Goal: Information Seeking & Learning: Learn about a topic

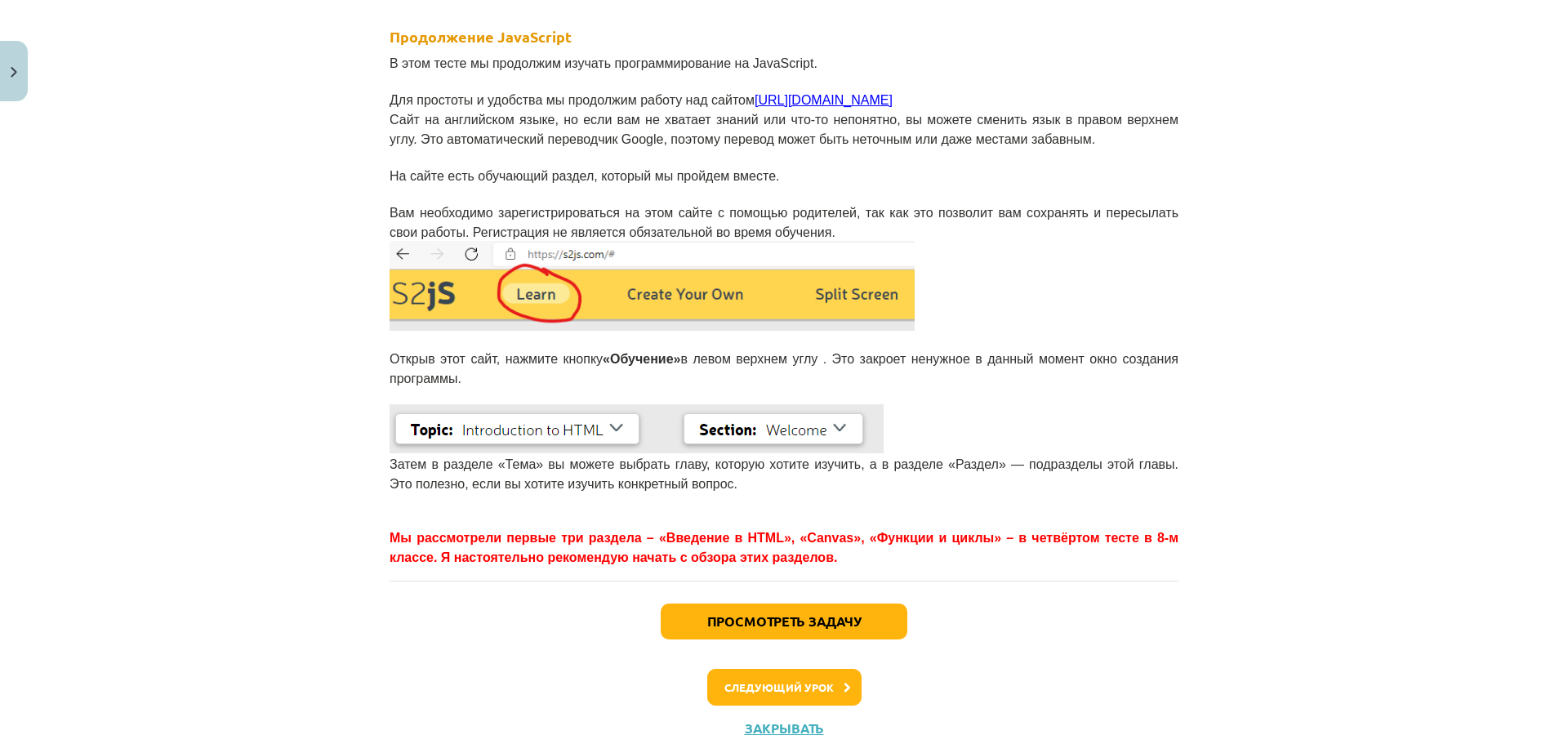
scroll to position [327, 0]
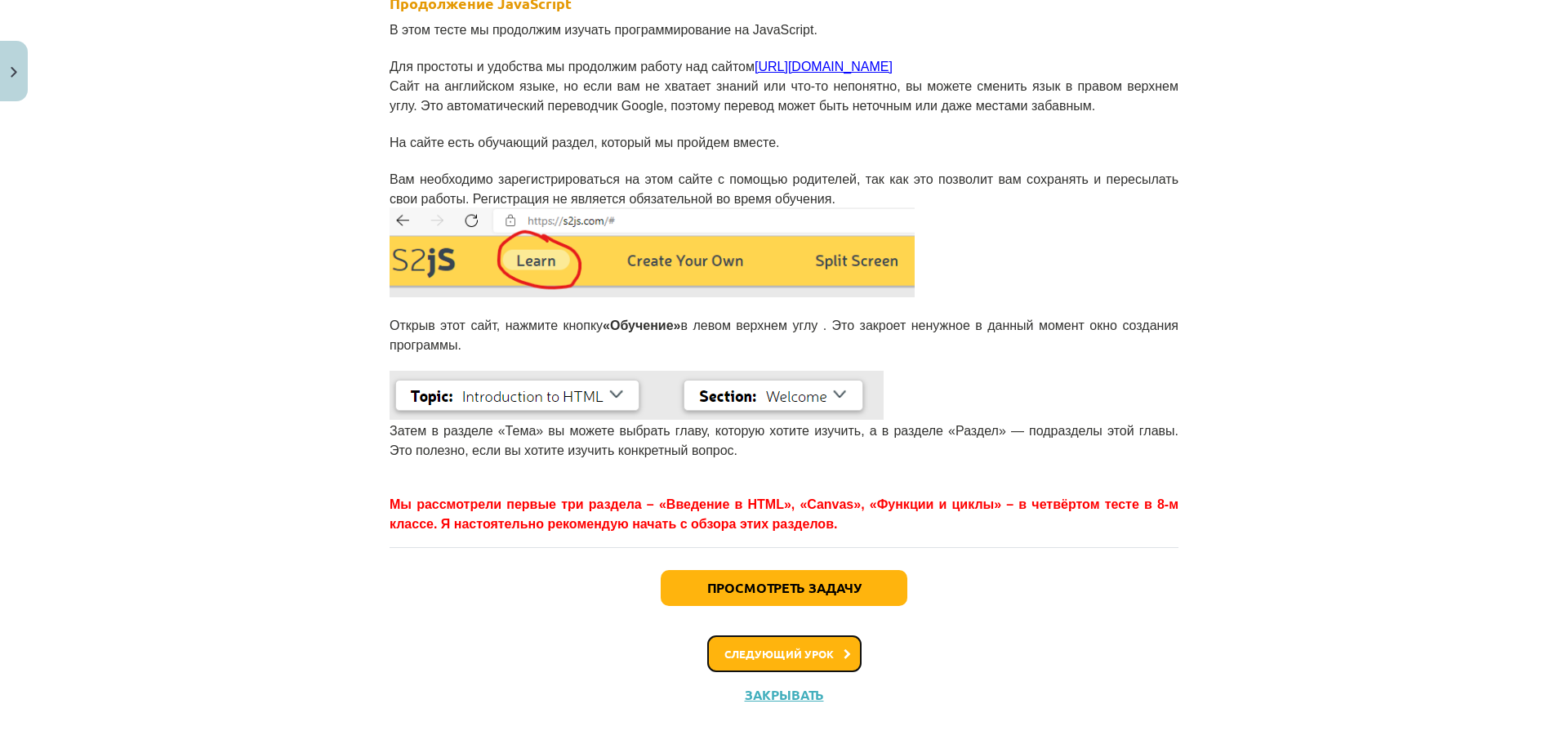
click at [777, 647] on font "Следующий урок" at bounding box center [780, 654] width 110 height 14
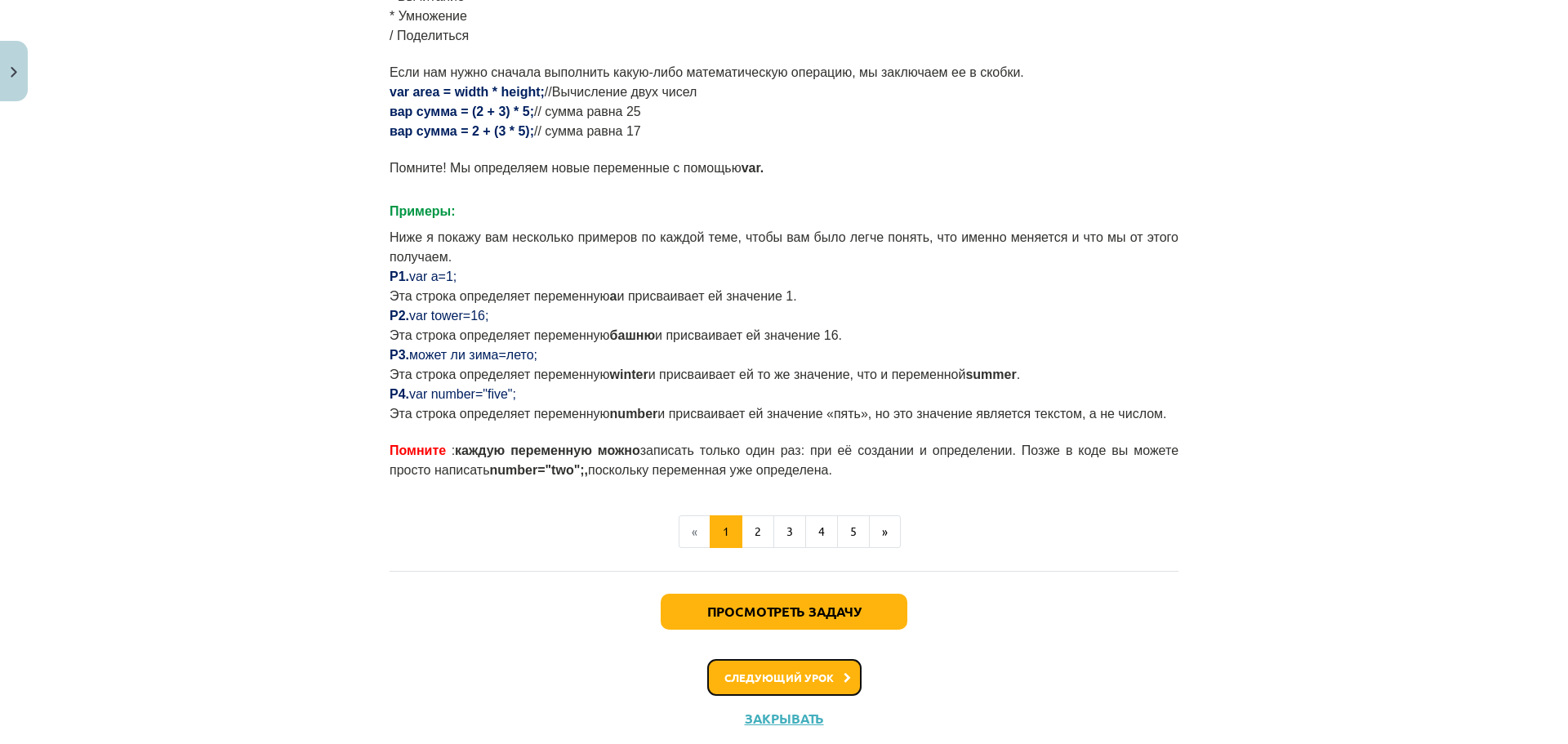
scroll to position [924, 0]
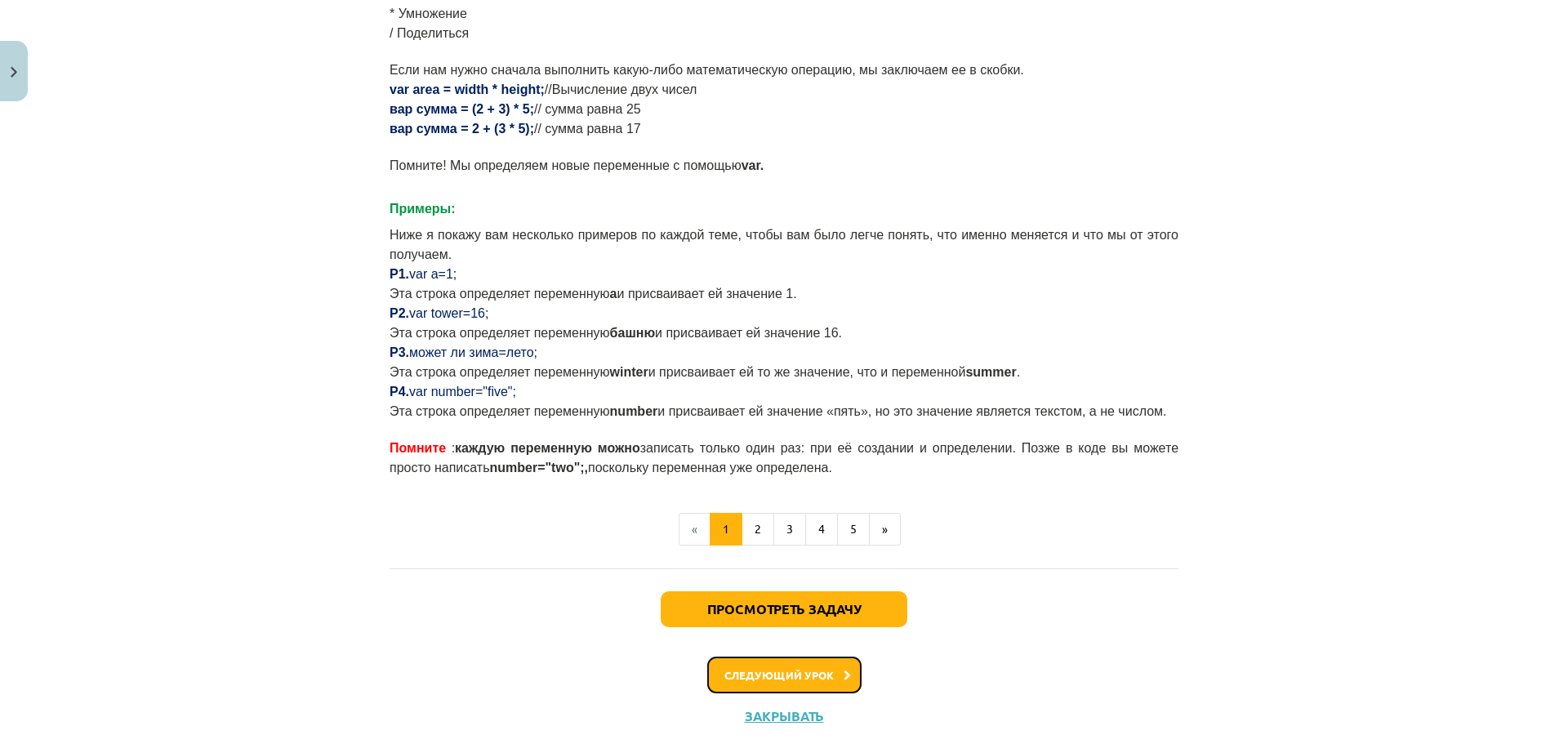
click at [777, 668] on font "Следующий урок" at bounding box center [780, 675] width 110 height 14
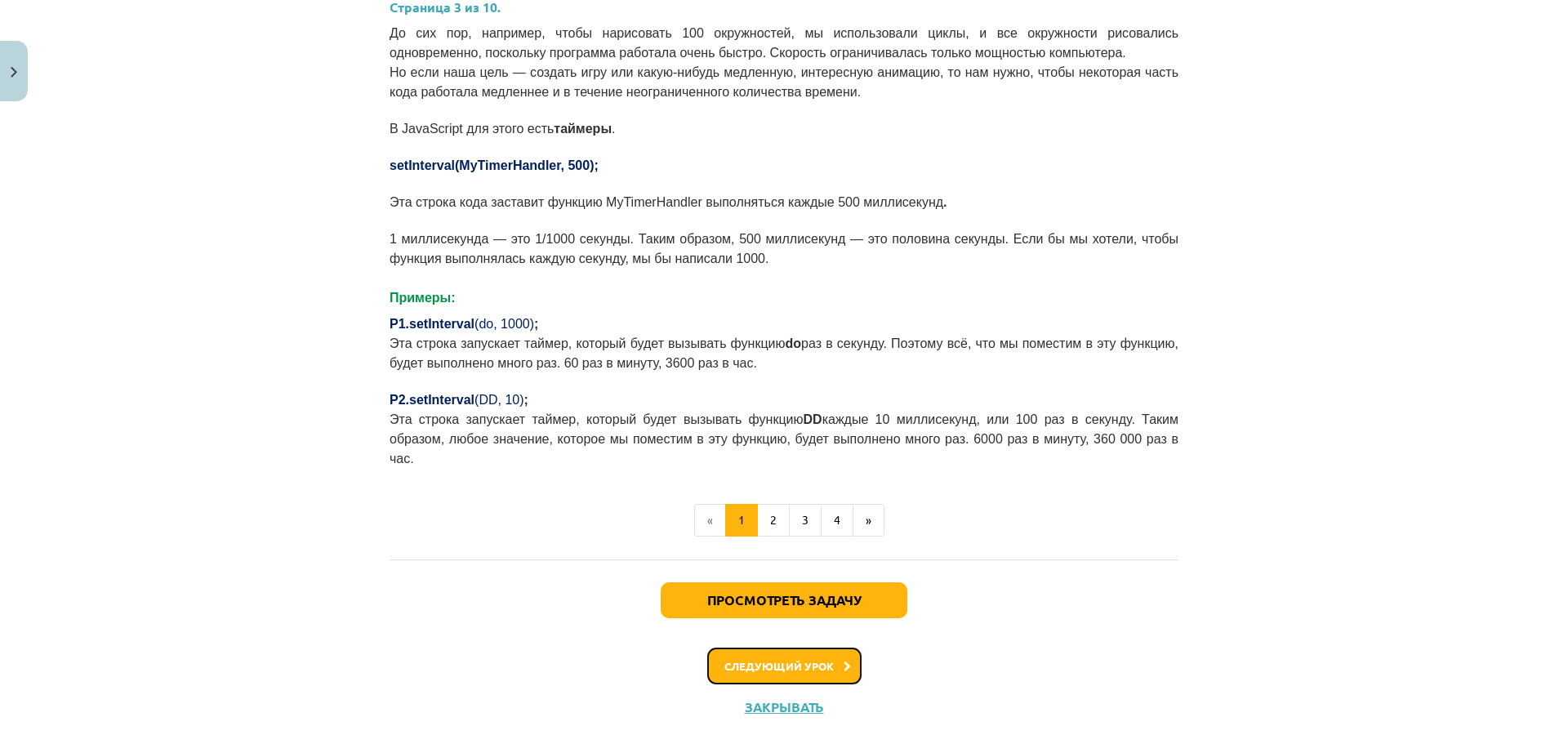
scroll to position [653, 0]
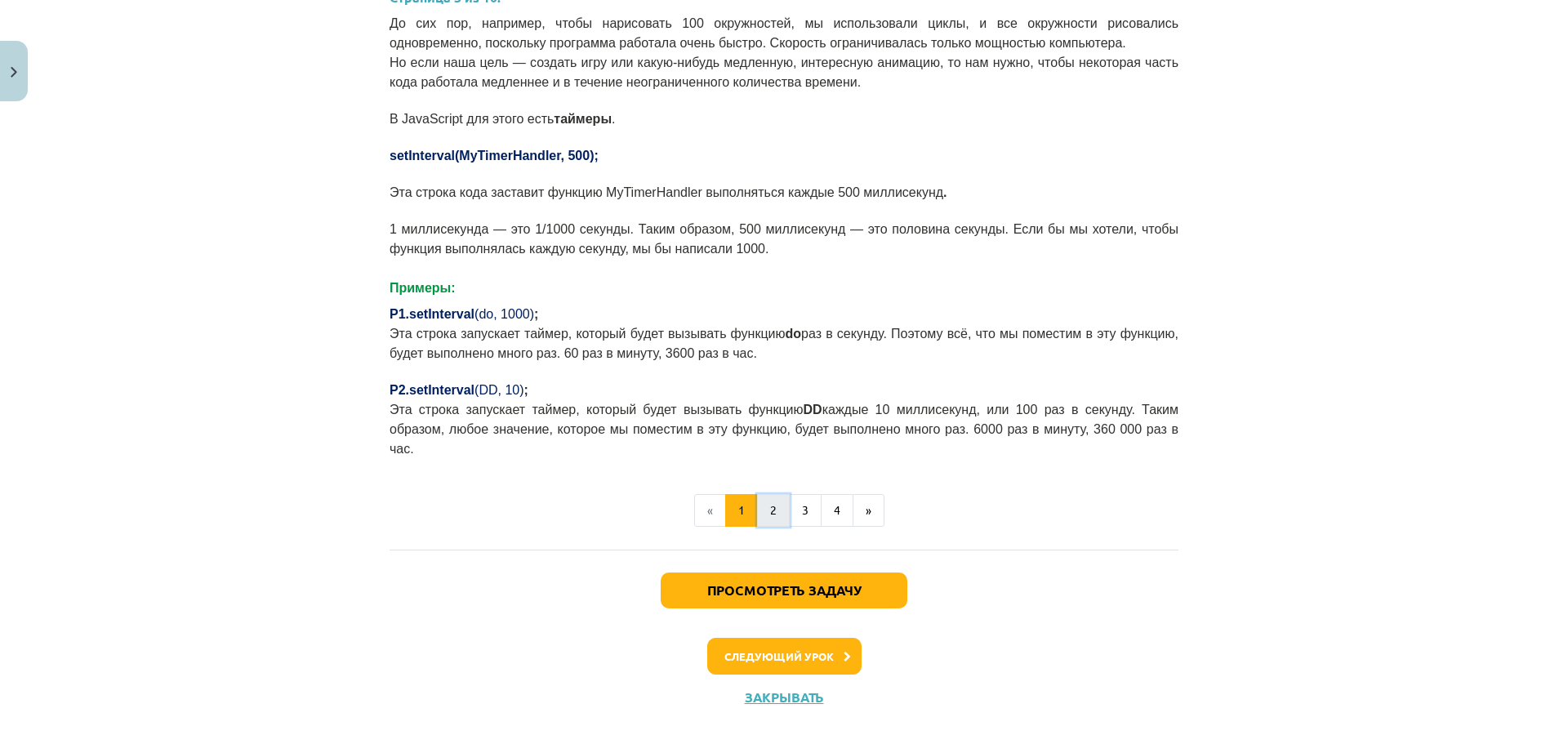
click at [770, 495] on button "2" at bounding box center [773, 511] width 33 height 33
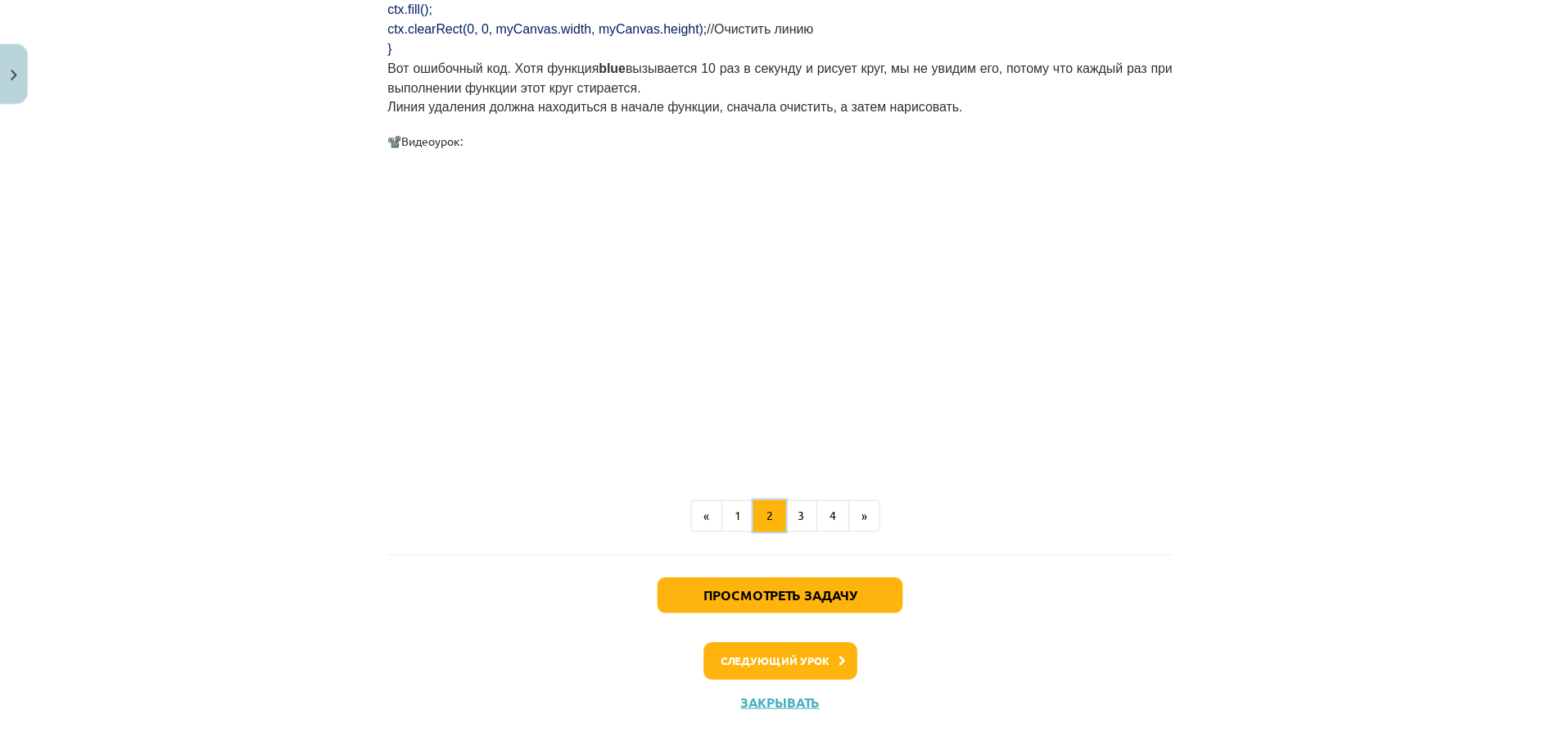
scroll to position [1639, 0]
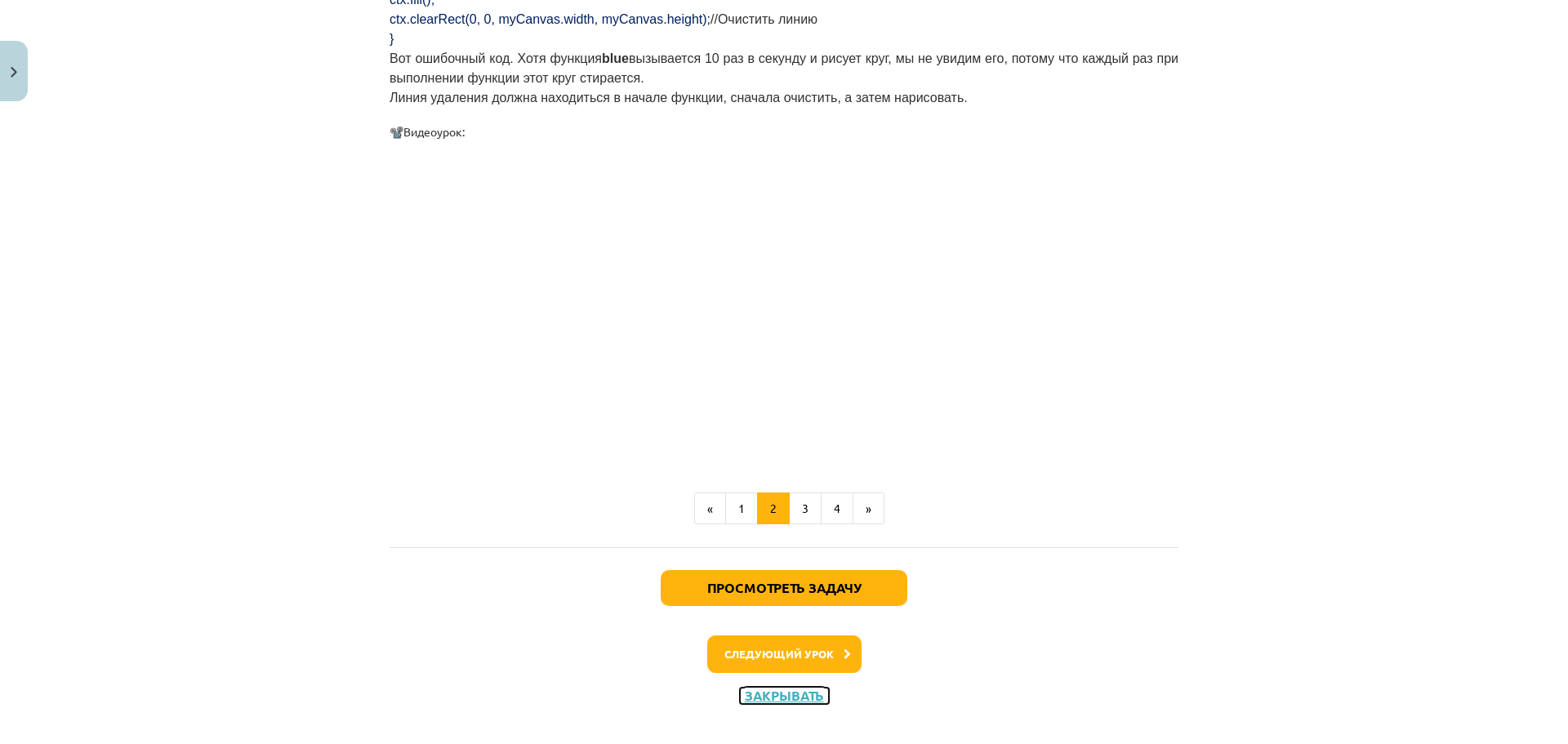
click at [772, 687] on font "Закрывать" at bounding box center [784, 695] width 79 height 17
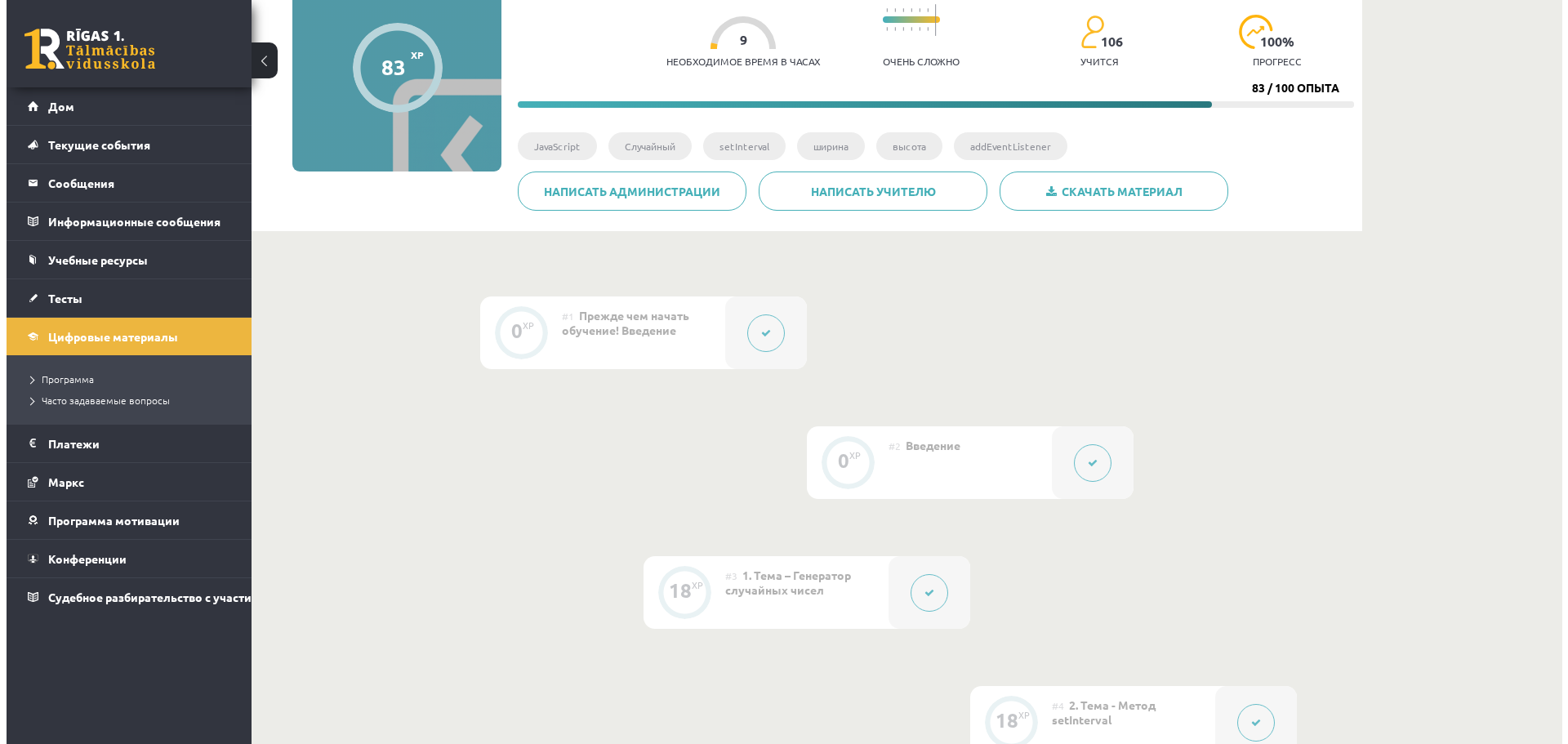
scroll to position [164, 0]
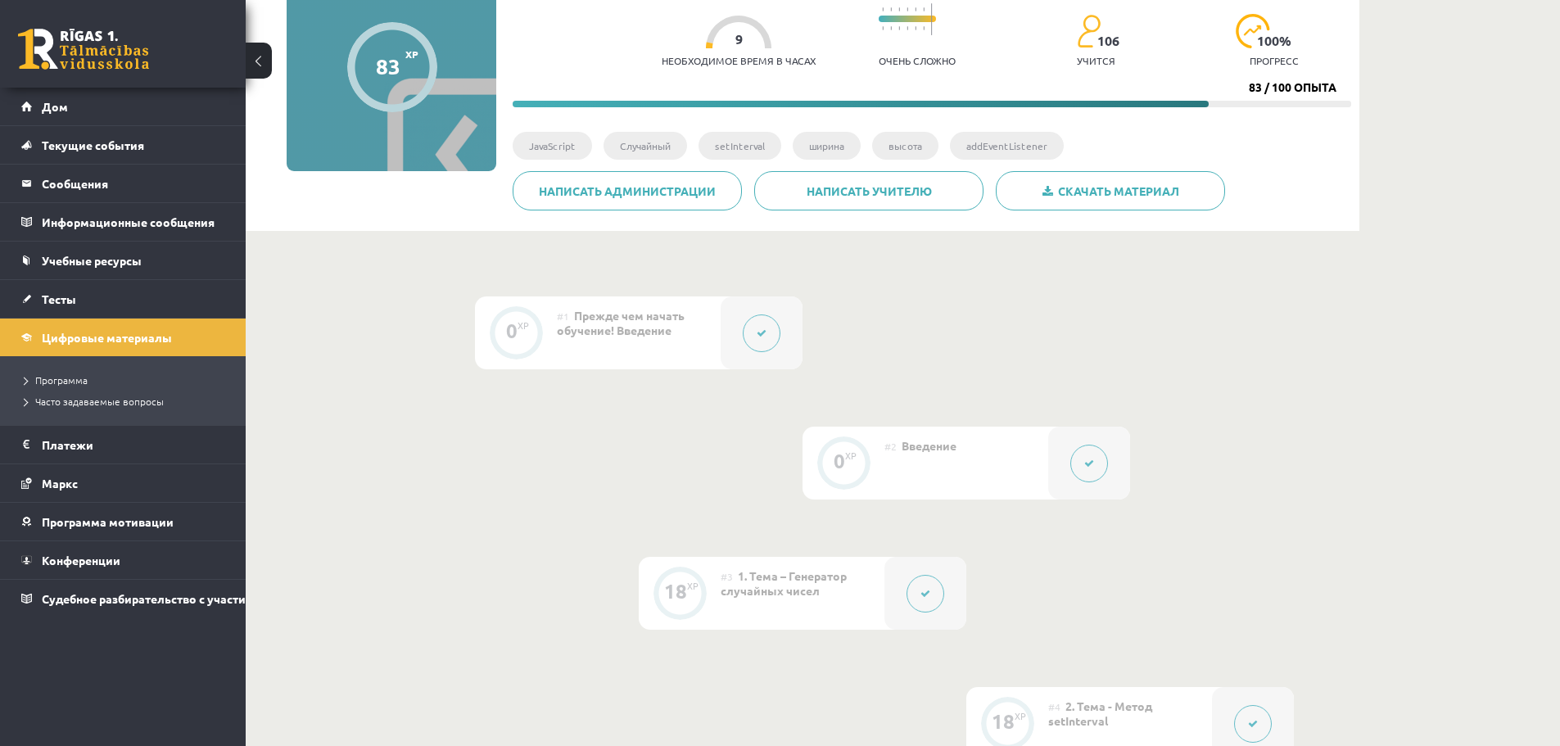
click at [1093, 467] on icon at bounding box center [1089, 464] width 10 height 10
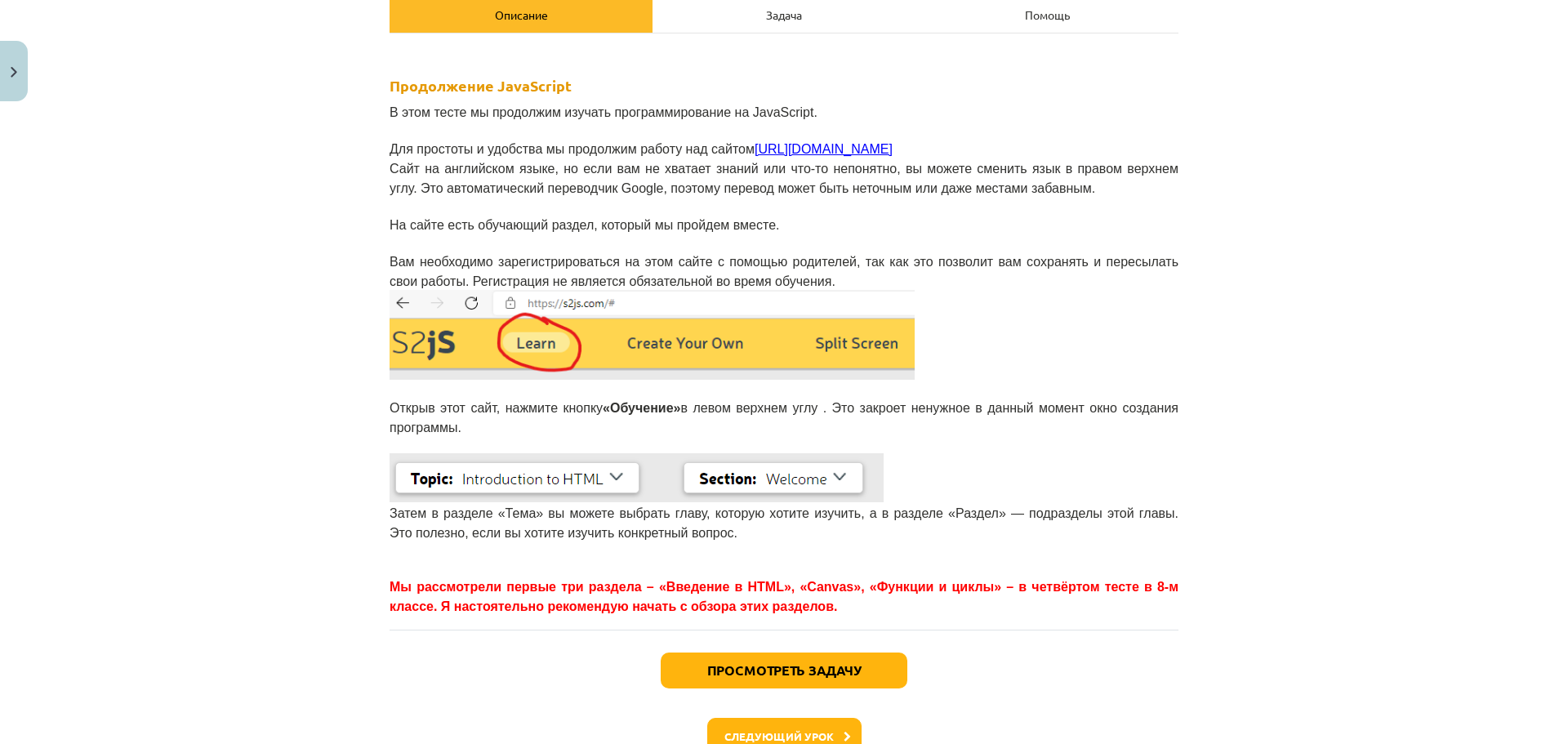
scroll to position [327, 0]
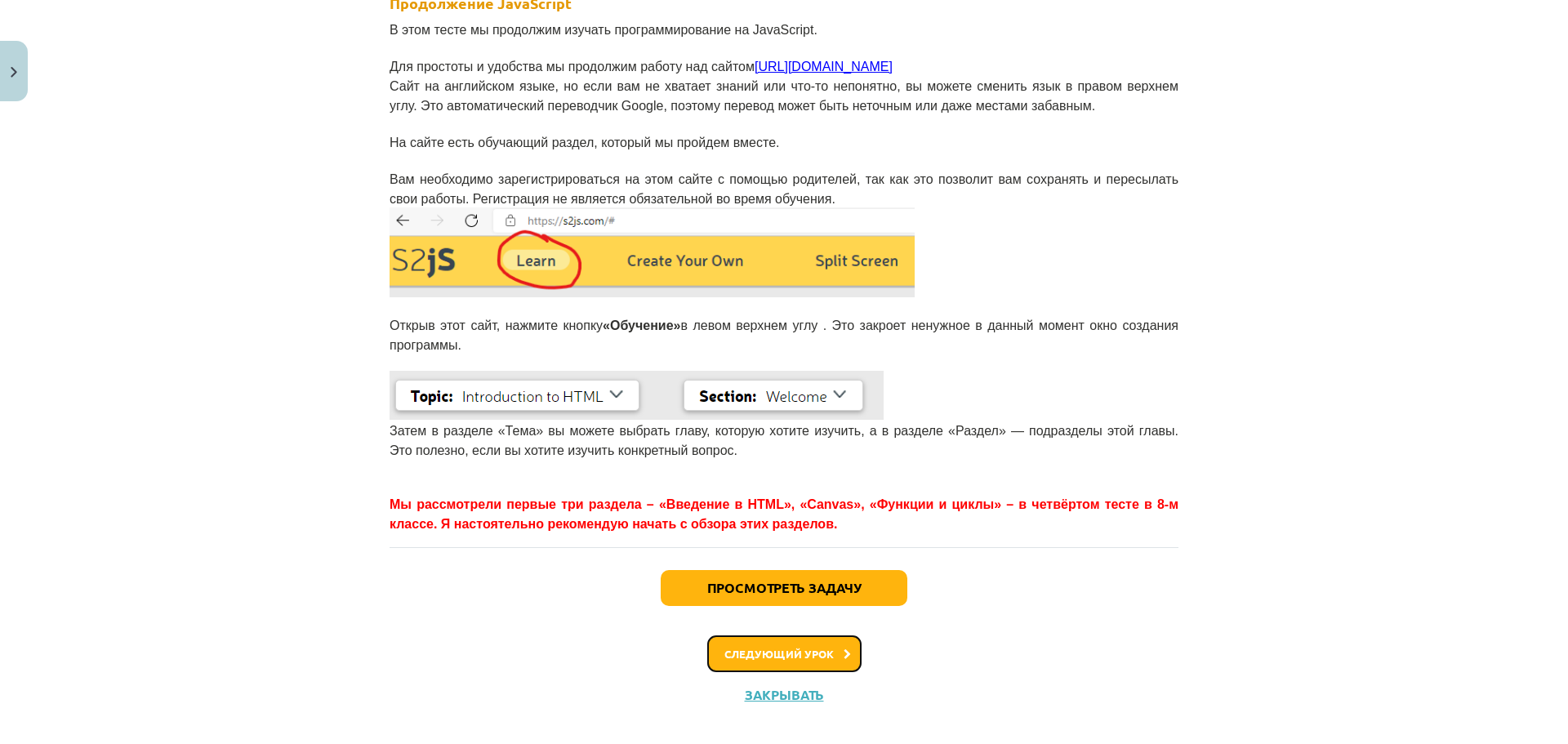
click at [793, 647] on font "Следующий урок" at bounding box center [780, 654] width 110 height 14
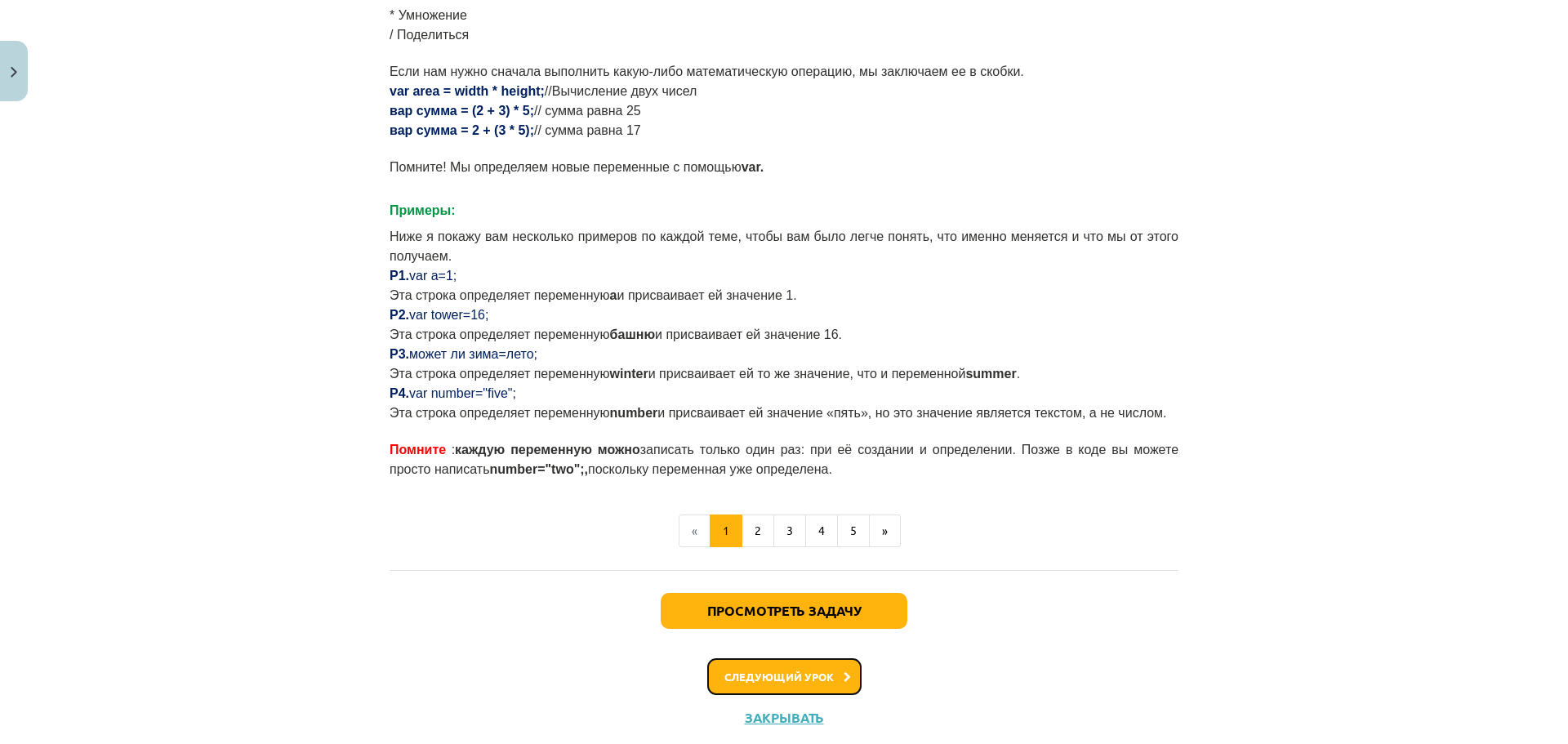
scroll to position [924, 0]
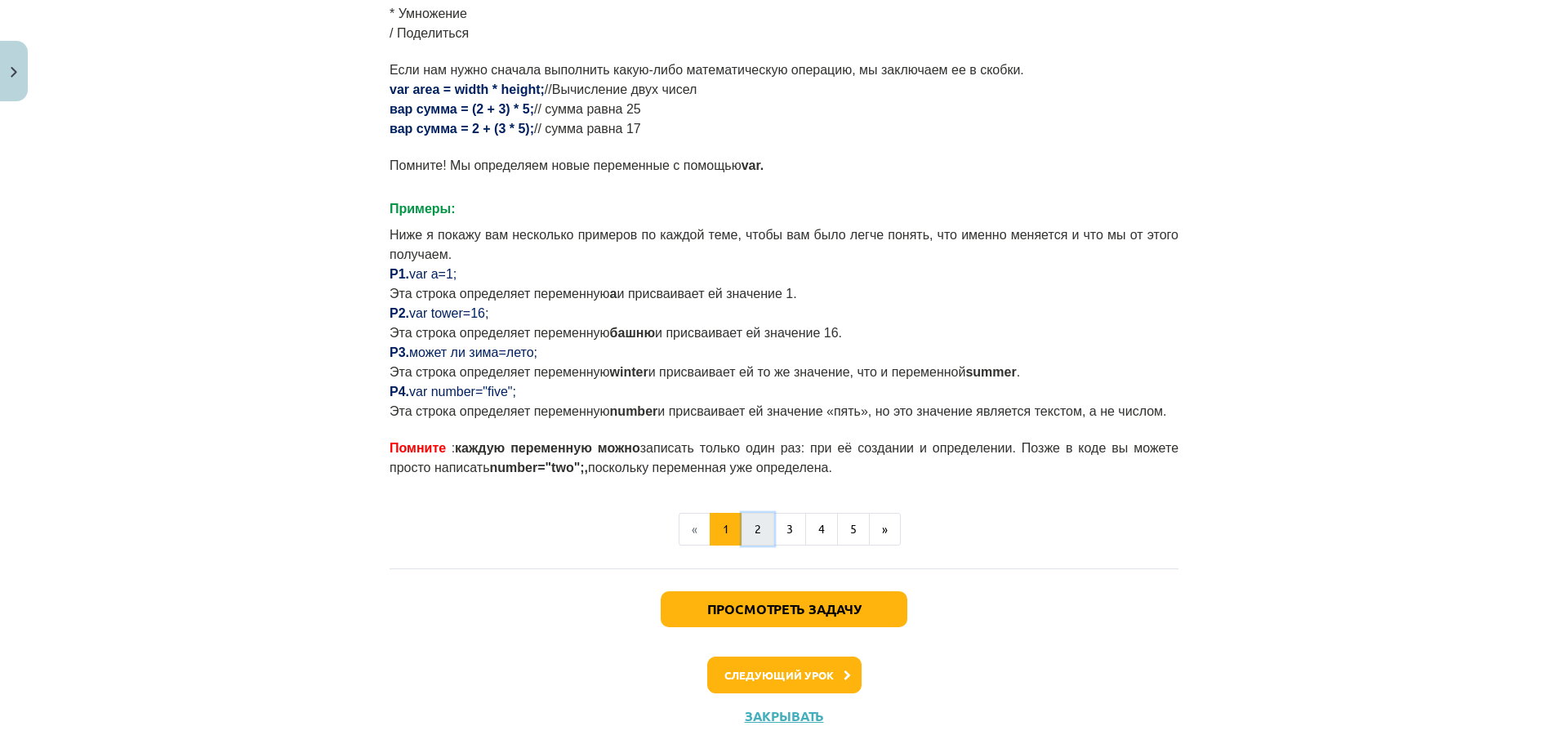
click at [755, 522] on font "2" at bounding box center [758, 529] width 7 height 15
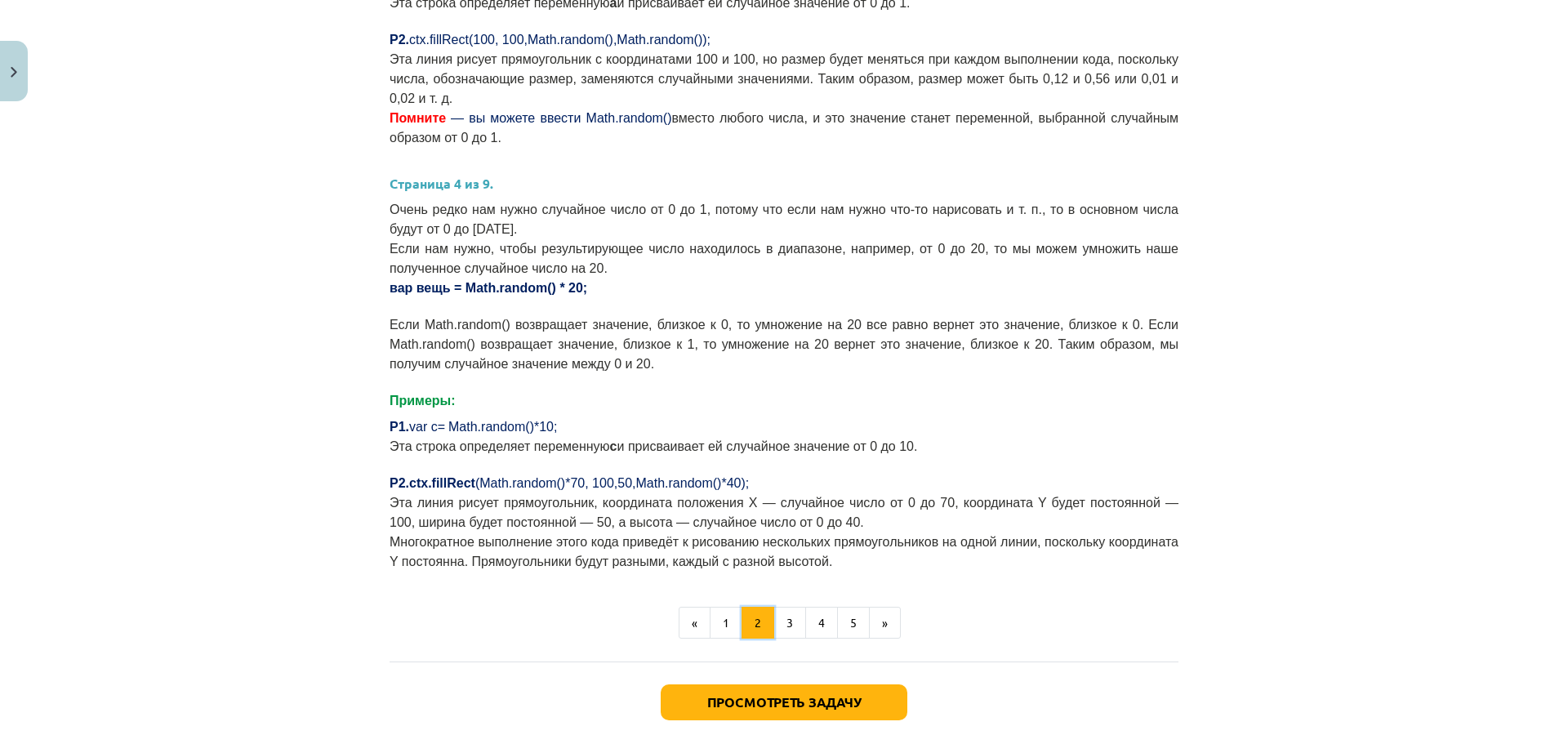
scroll to position [538, 0]
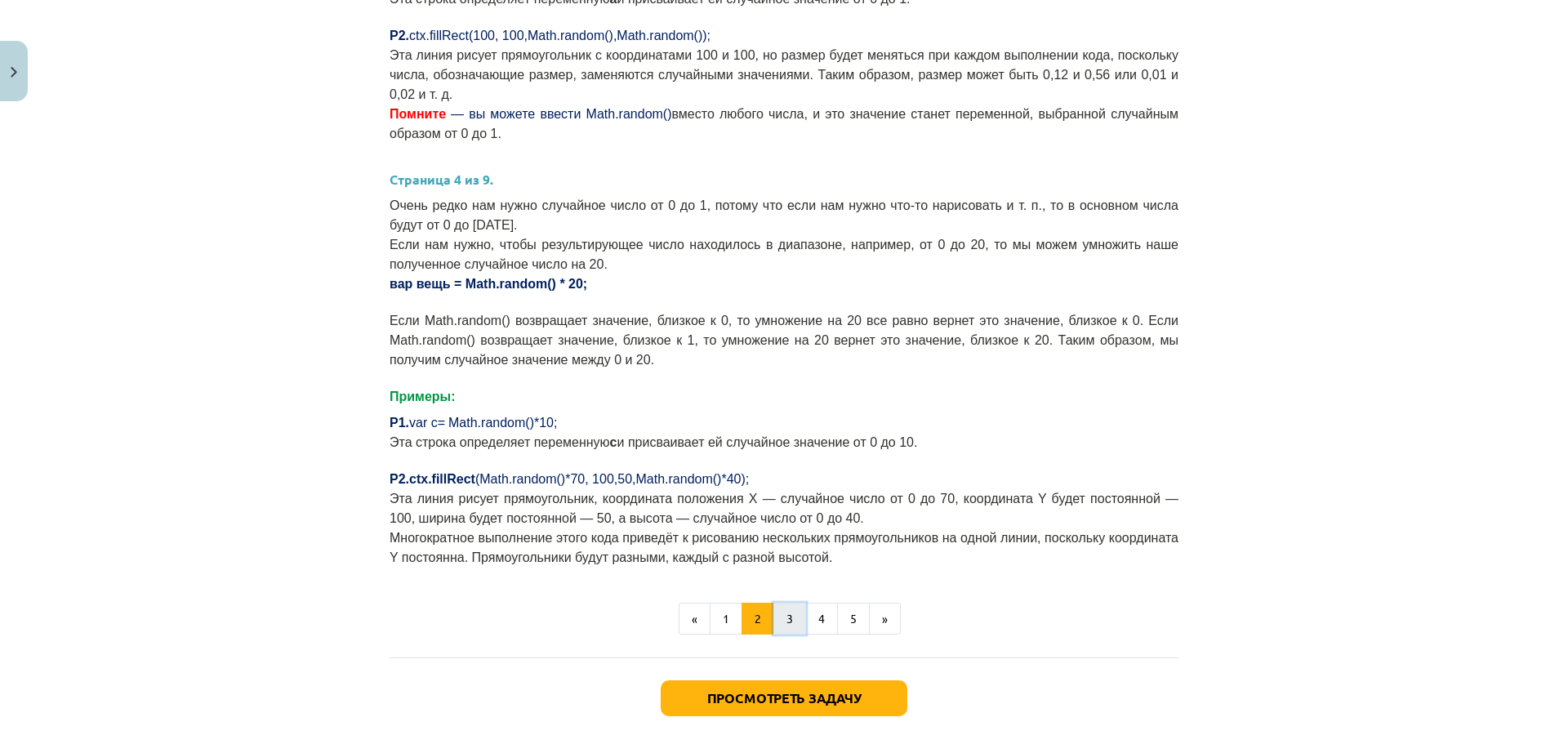
click at [777, 602] on button "3" at bounding box center [789, 618] width 33 height 33
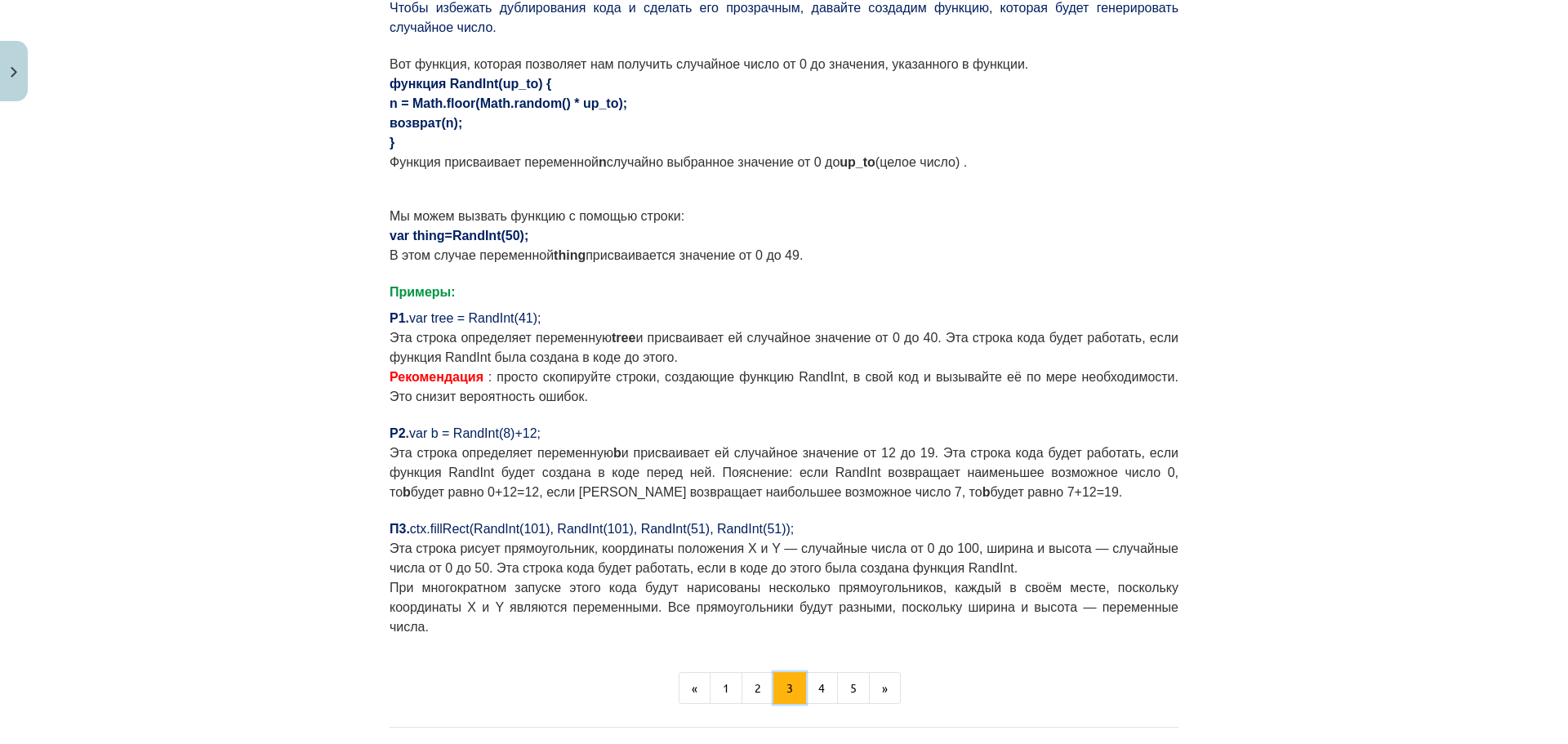
scroll to position [1191, 0]
click at [818, 678] on font "4" at bounding box center [821, 685] width 7 height 15
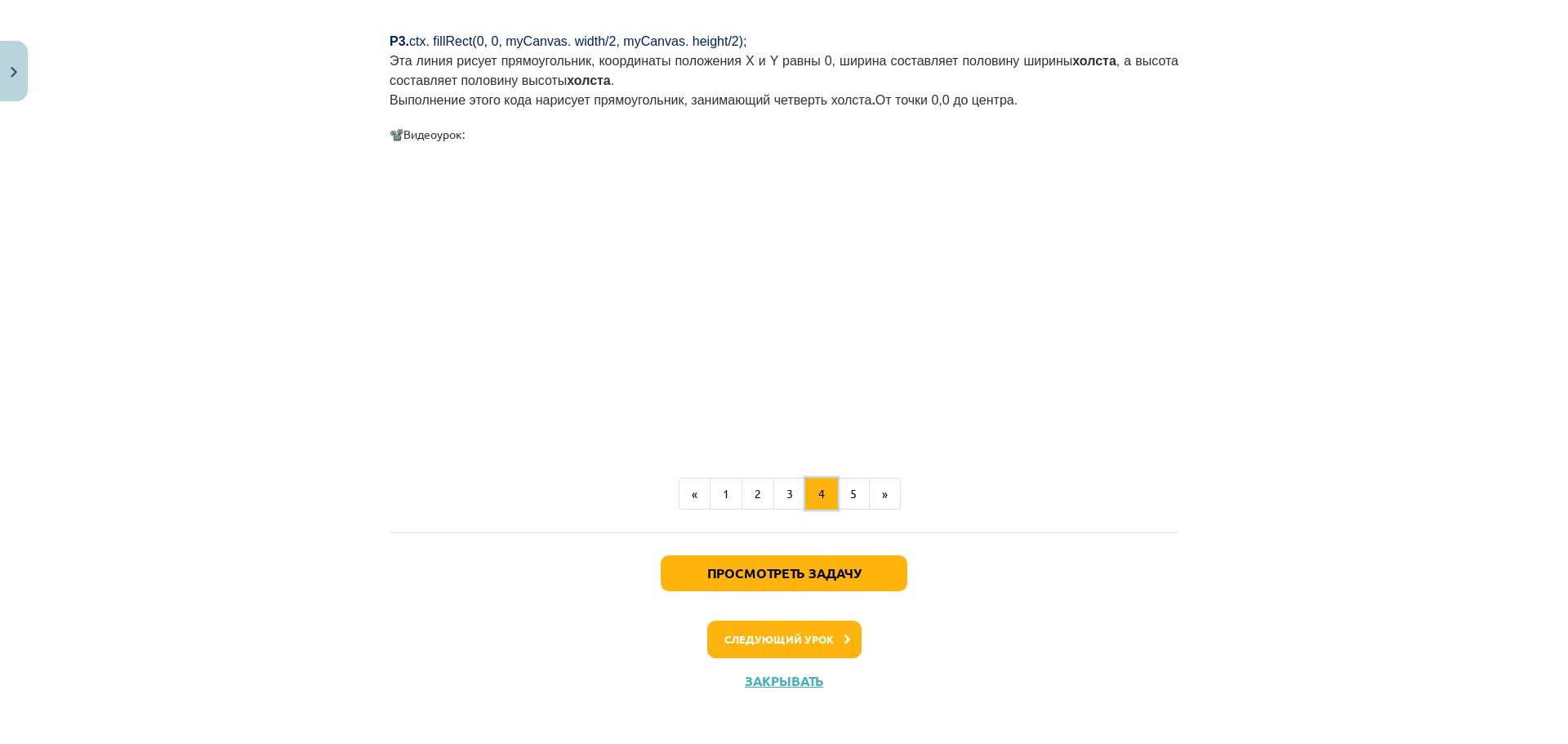
scroll to position [1543, 0]
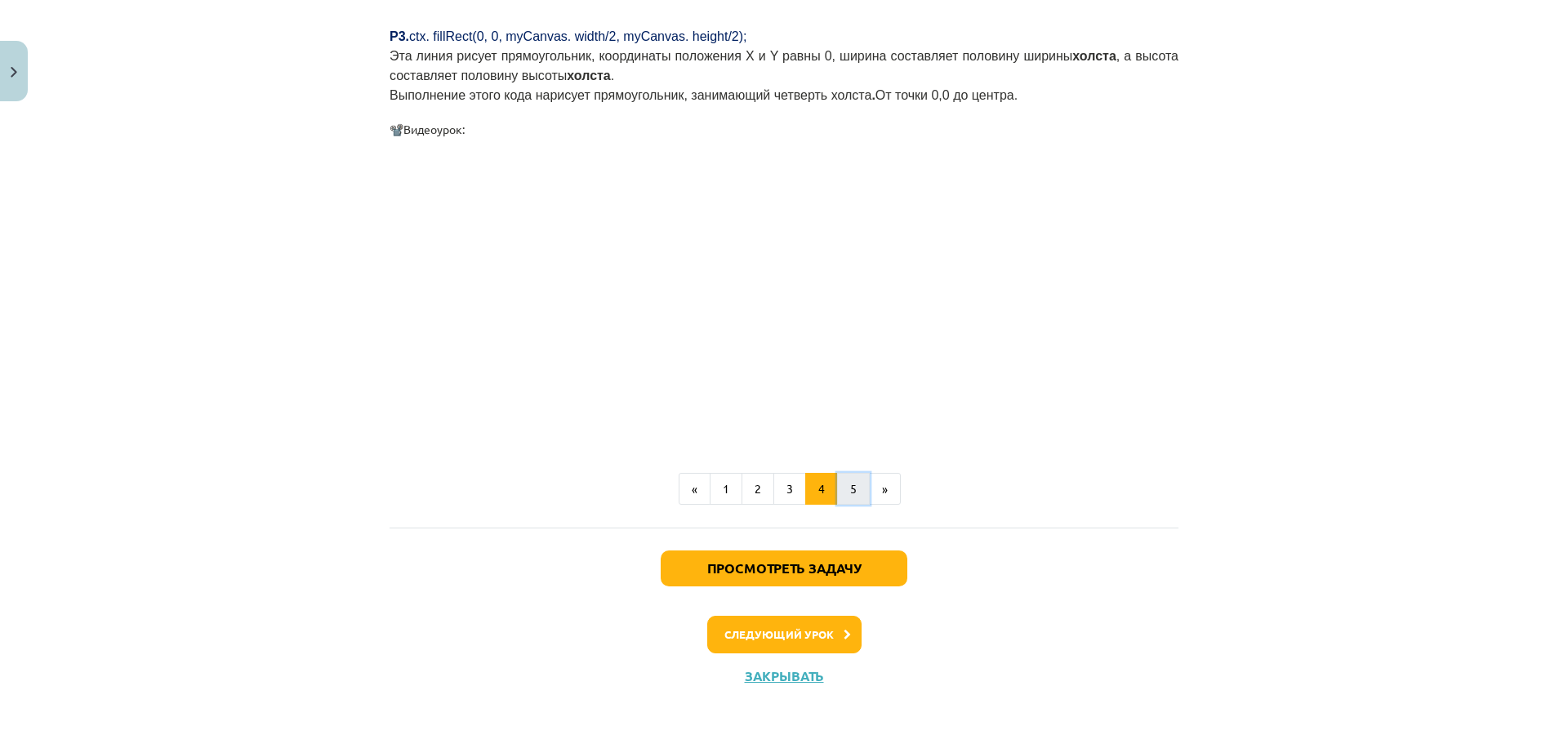
click at [851, 486] on button "5" at bounding box center [853, 489] width 33 height 33
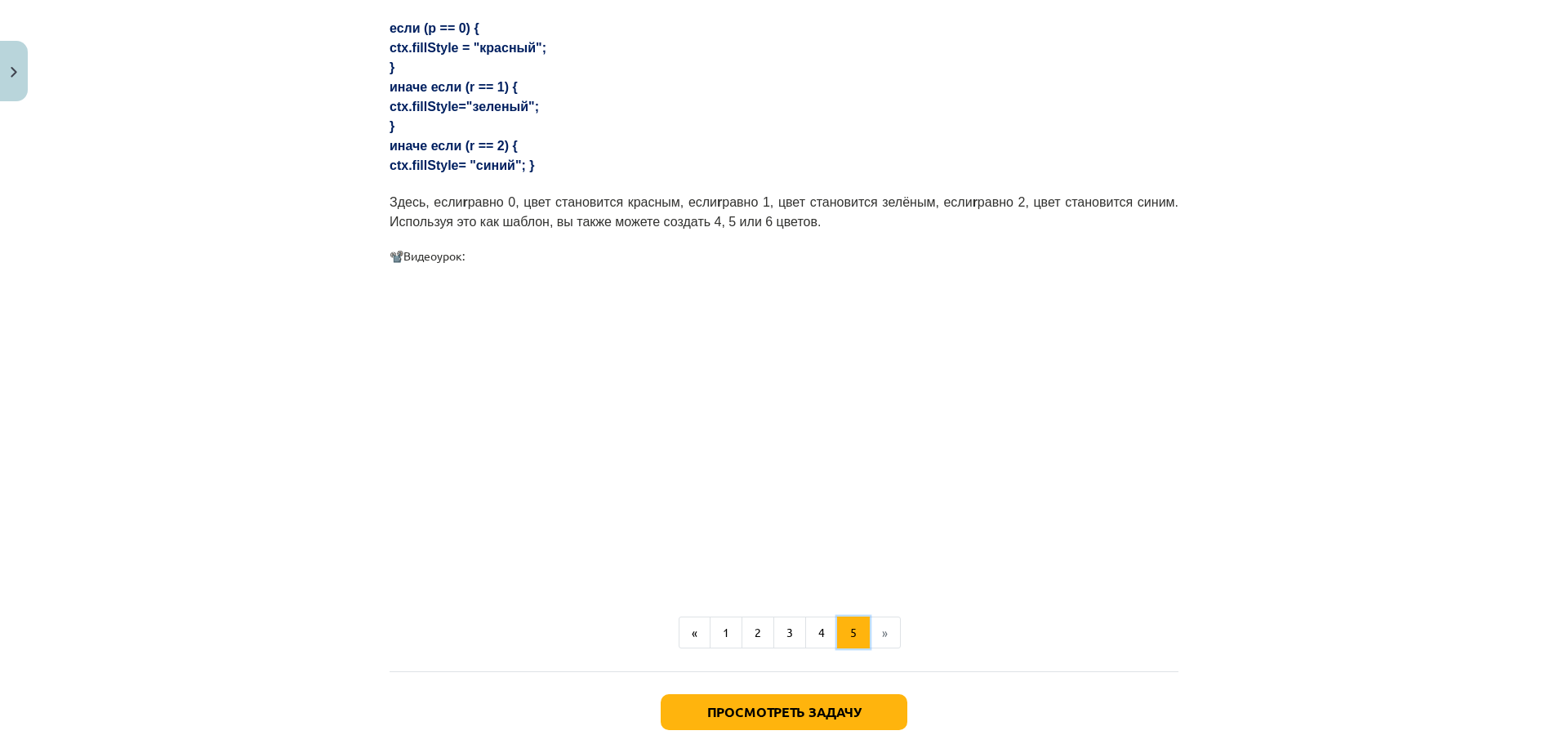
scroll to position [906, 0]
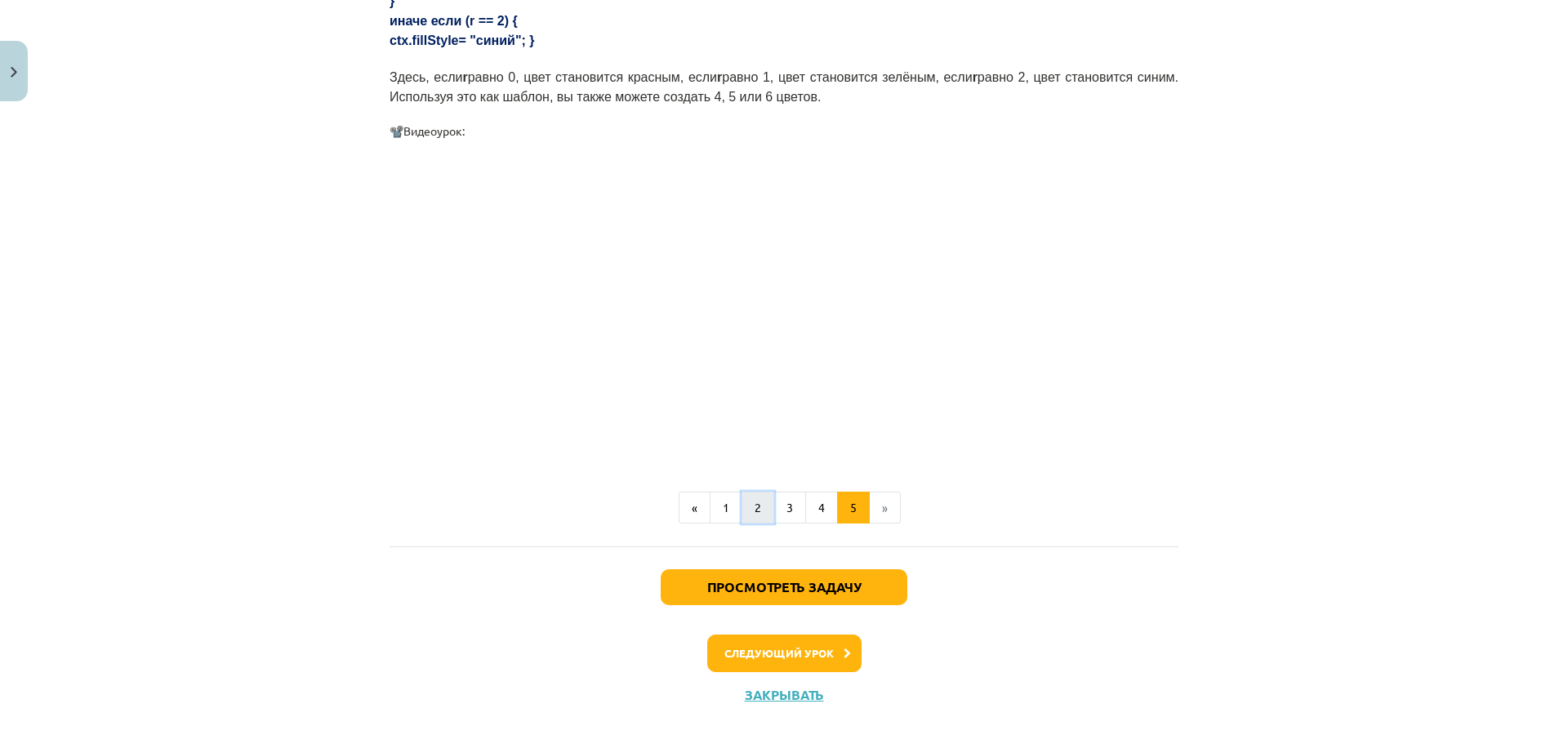
drag, startPoint x: 747, startPoint y: 488, endPoint x: 729, endPoint y: 481, distance: 19.3
click at [748, 492] on button "2" at bounding box center [758, 508] width 33 height 33
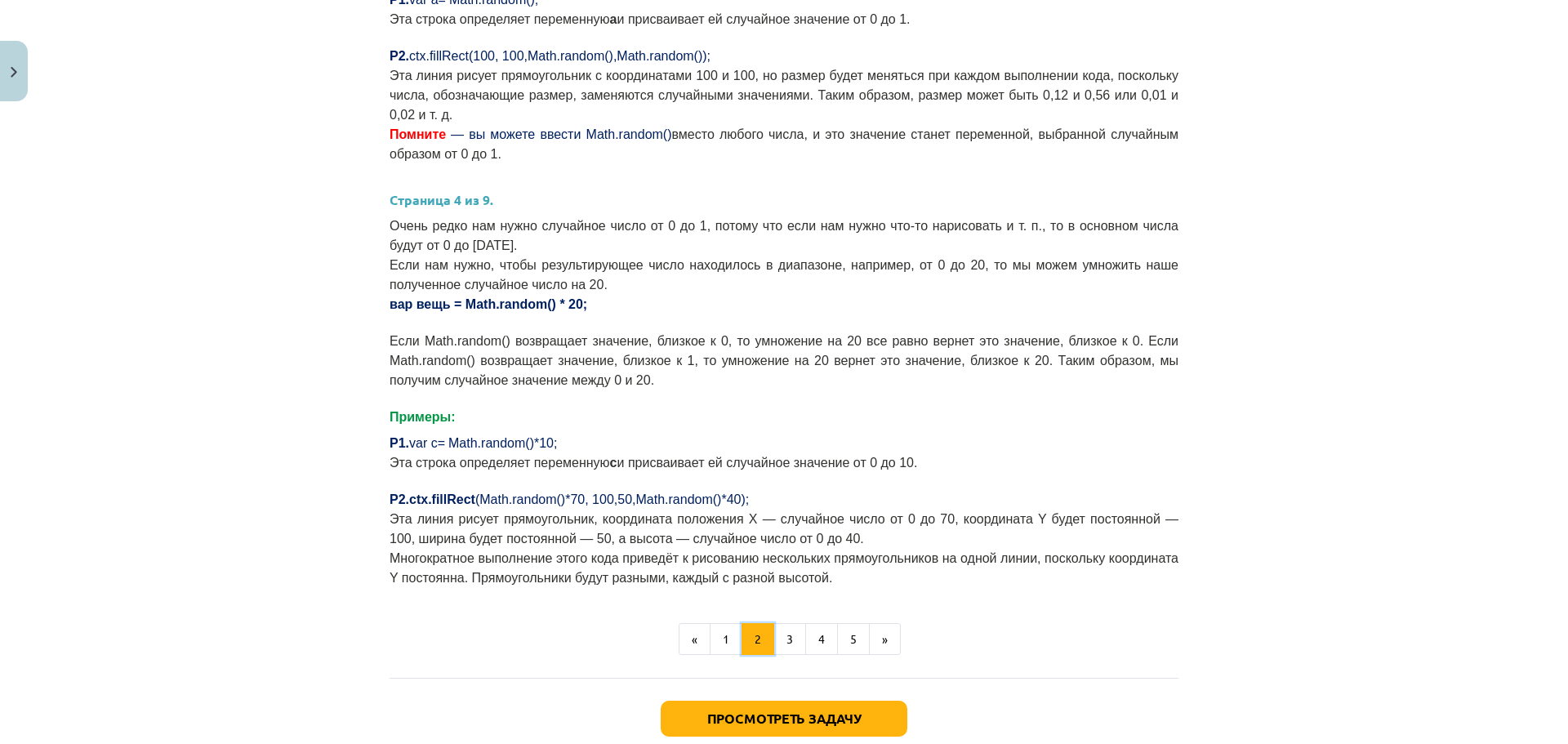
scroll to position [538, 0]
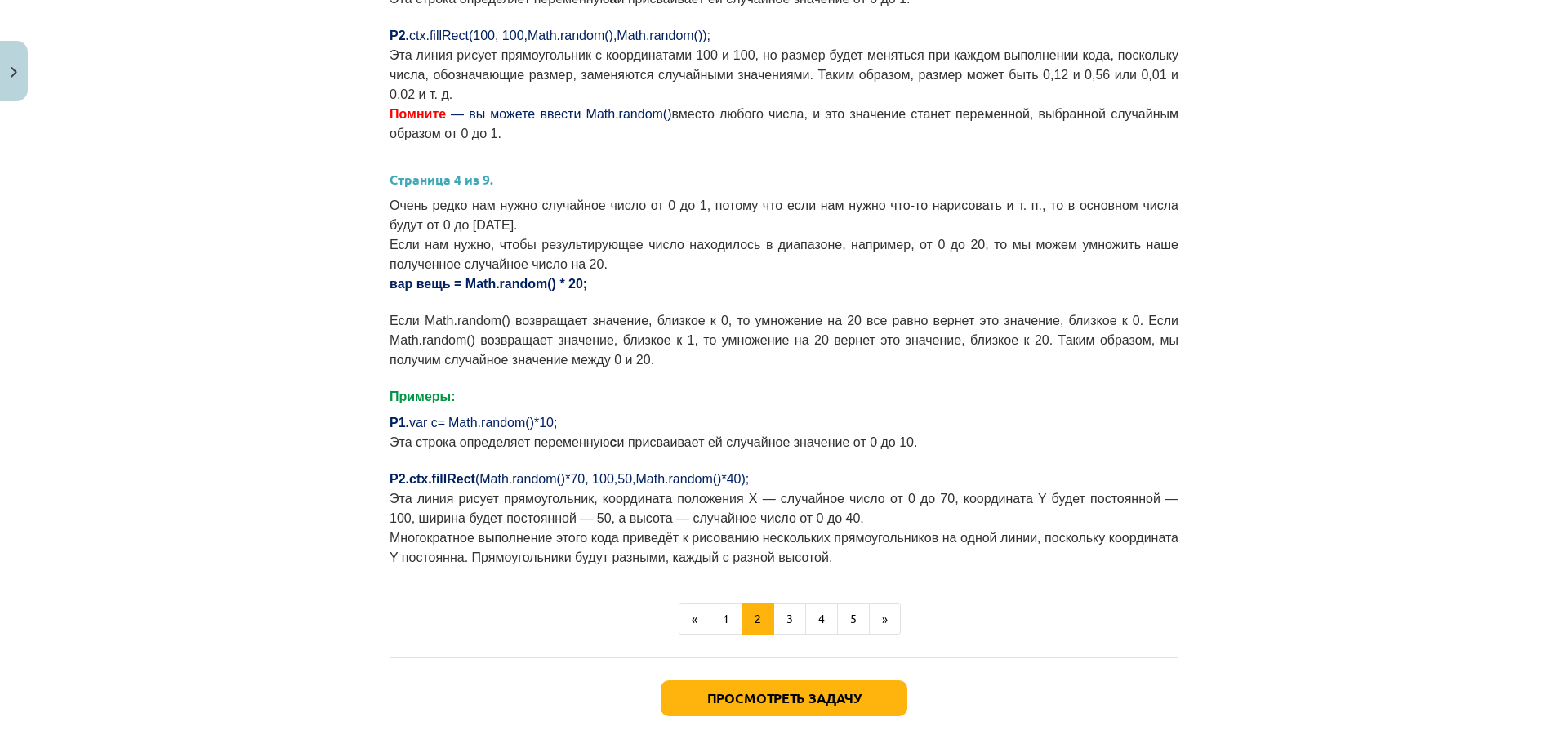
drag, startPoint x: 406, startPoint y: 457, endPoint x: 402, endPoint y: 448, distance: 9.8
click at [402, 472] on font "P2.ctx.fillRect" at bounding box center [433, 479] width 86 height 14
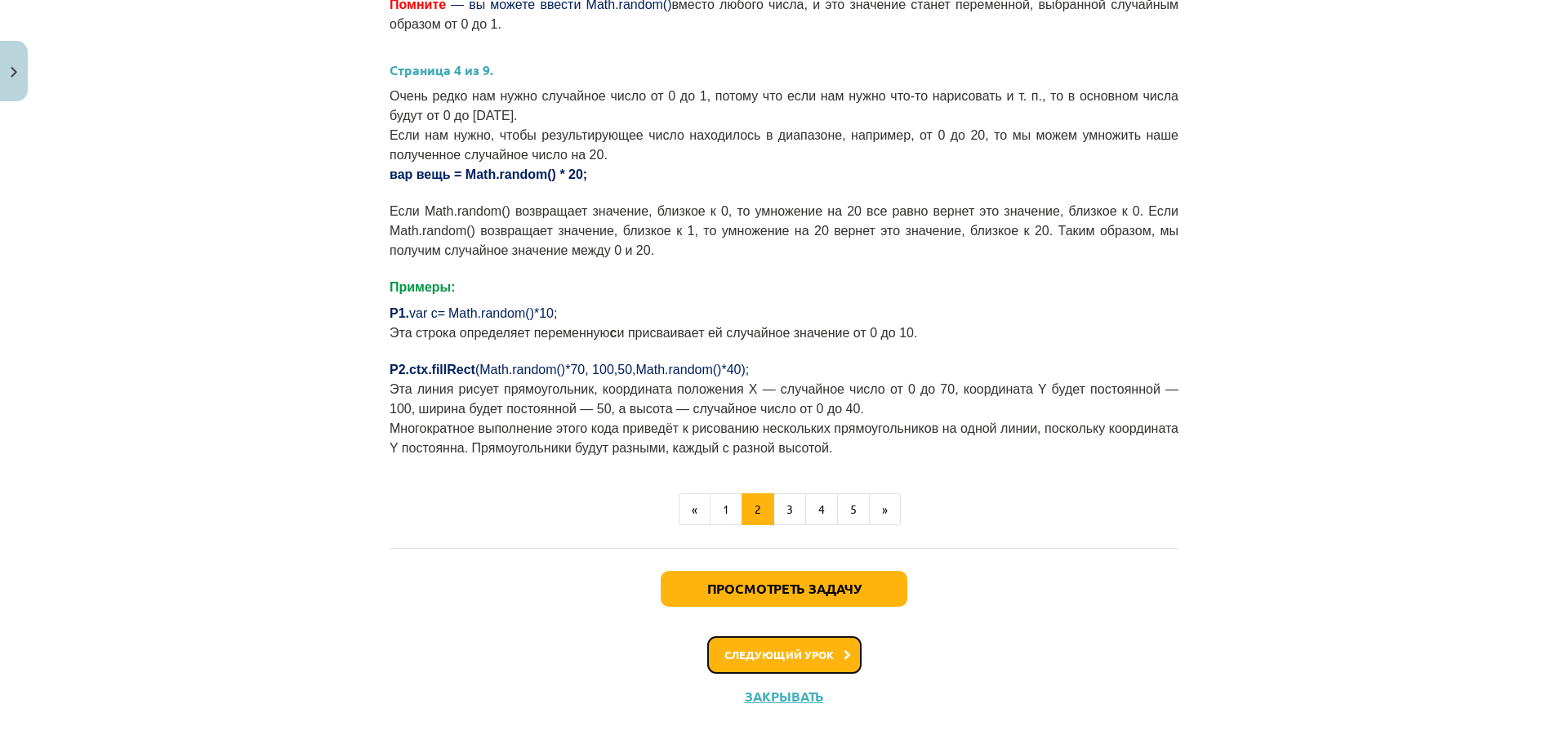
click at [819, 648] on font "Следующий урок" at bounding box center [780, 655] width 110 height 14
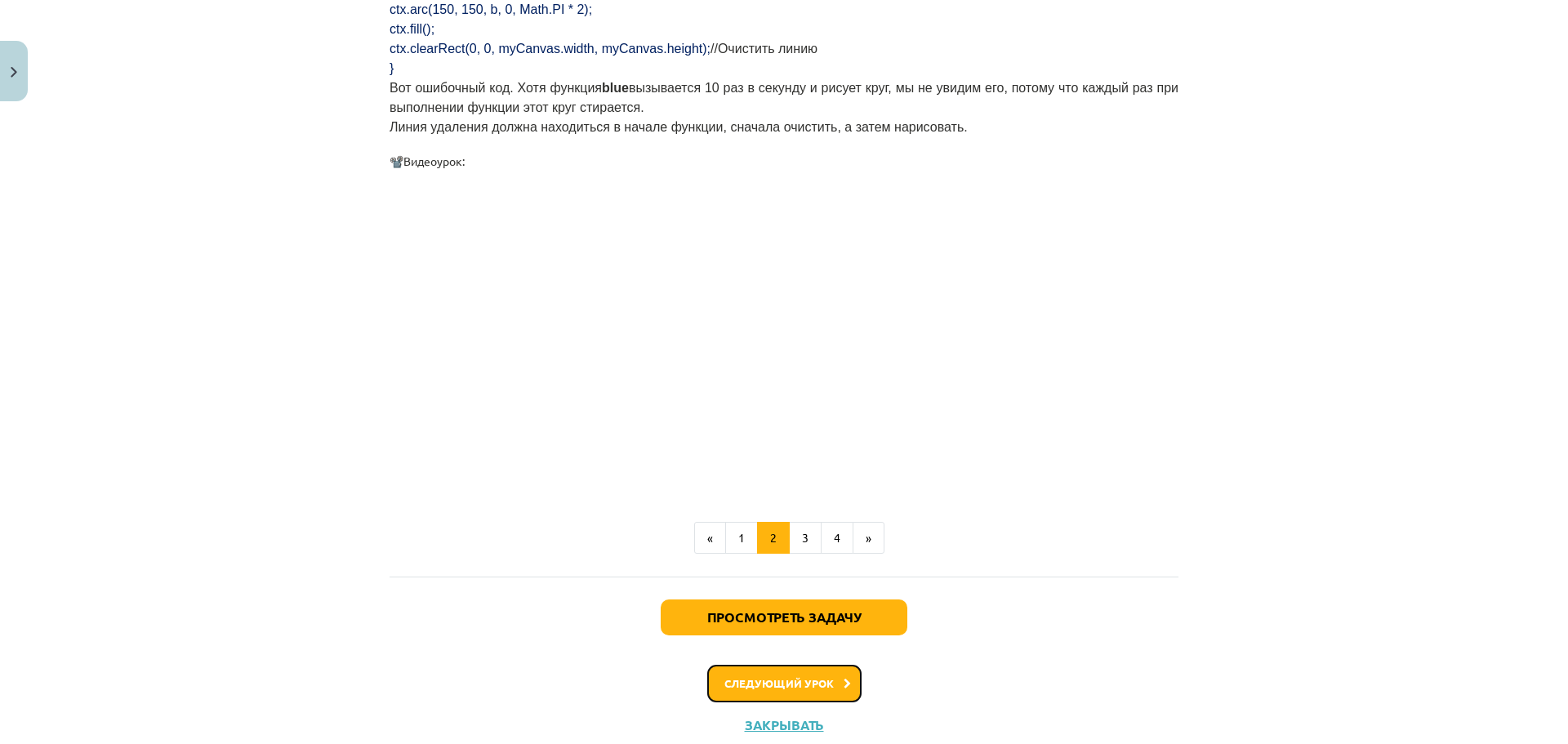
scroll to position [1635, 0]
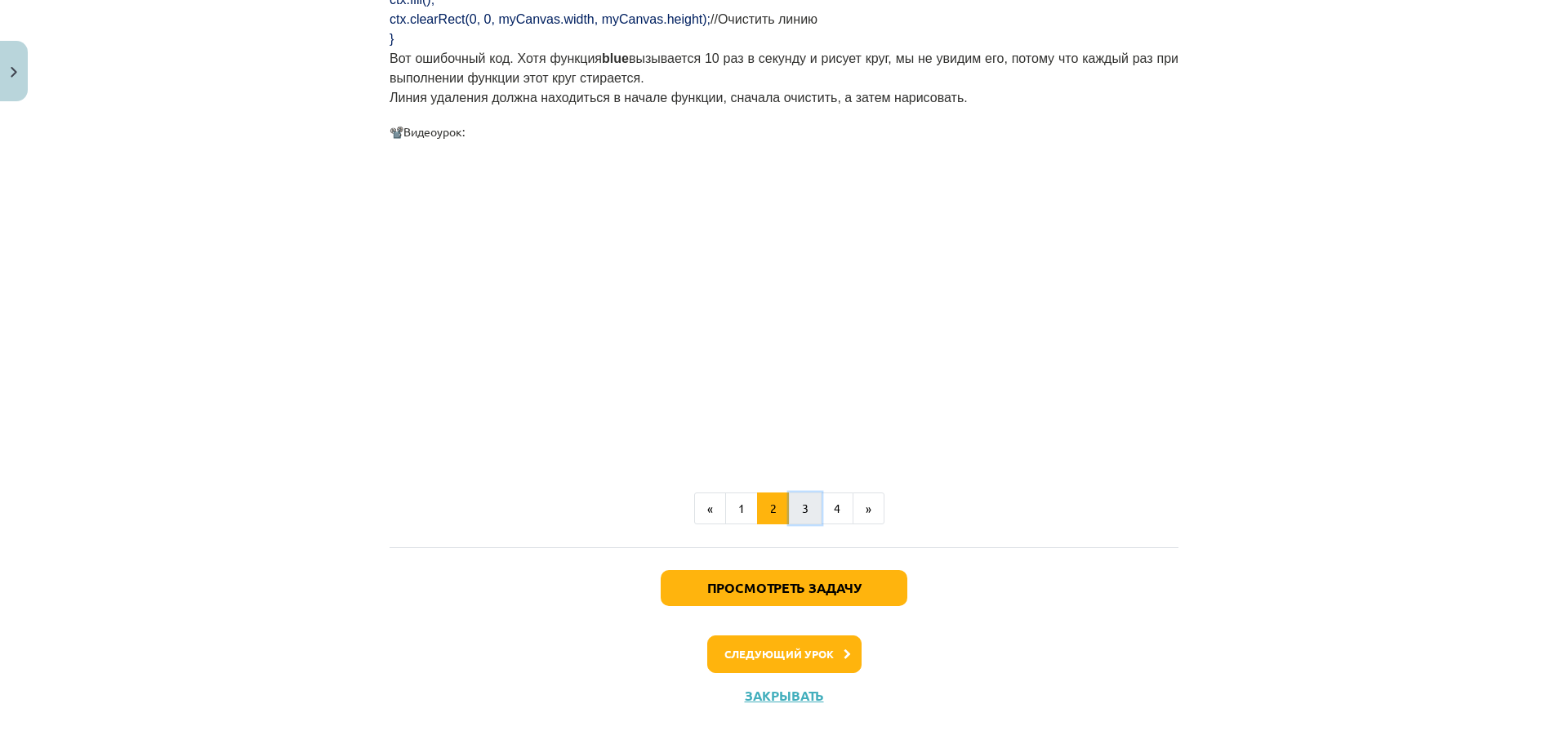
click at [801, 501] on font "3" at bounding box center [804, 508] width 7 height 15
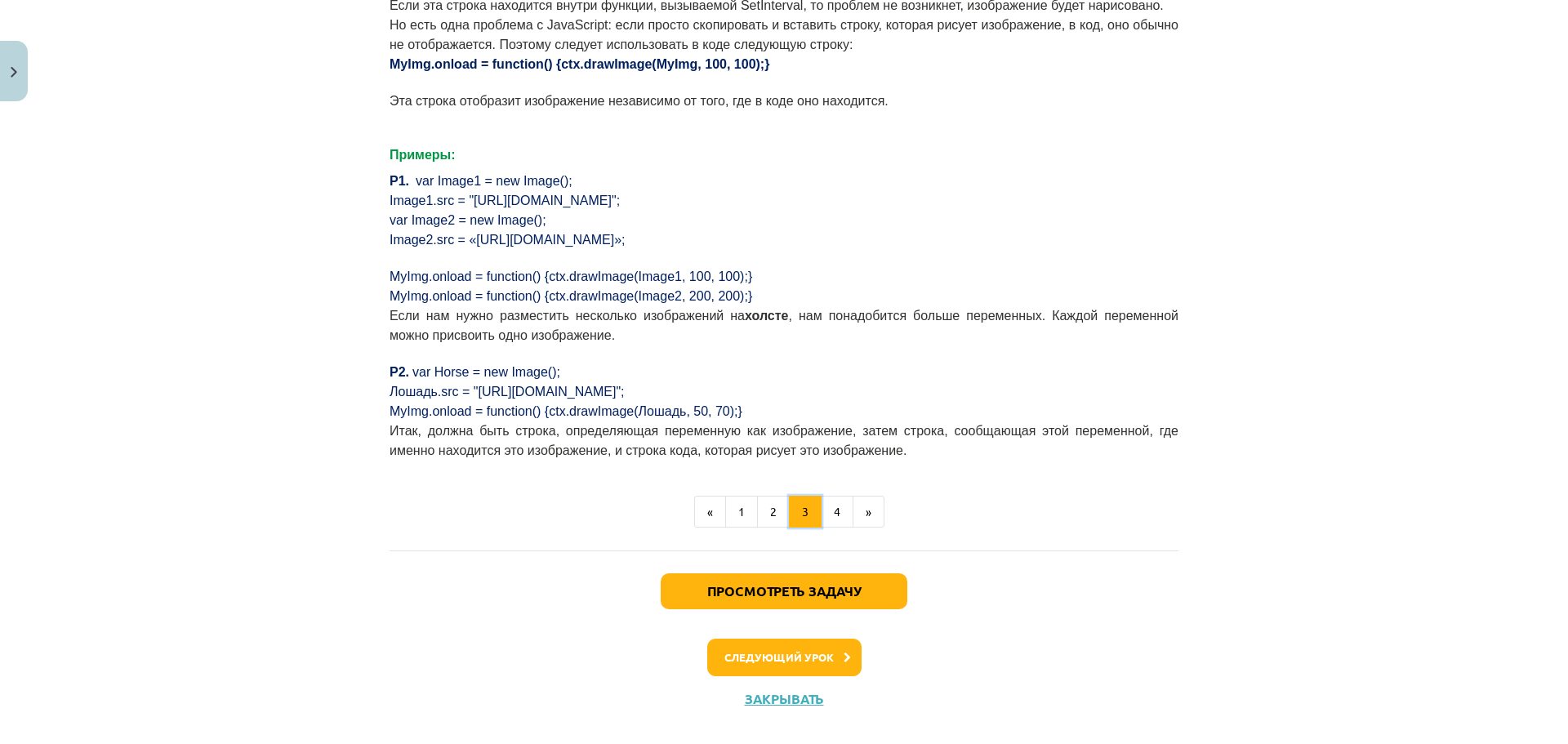
scroll to position [1163, 0]
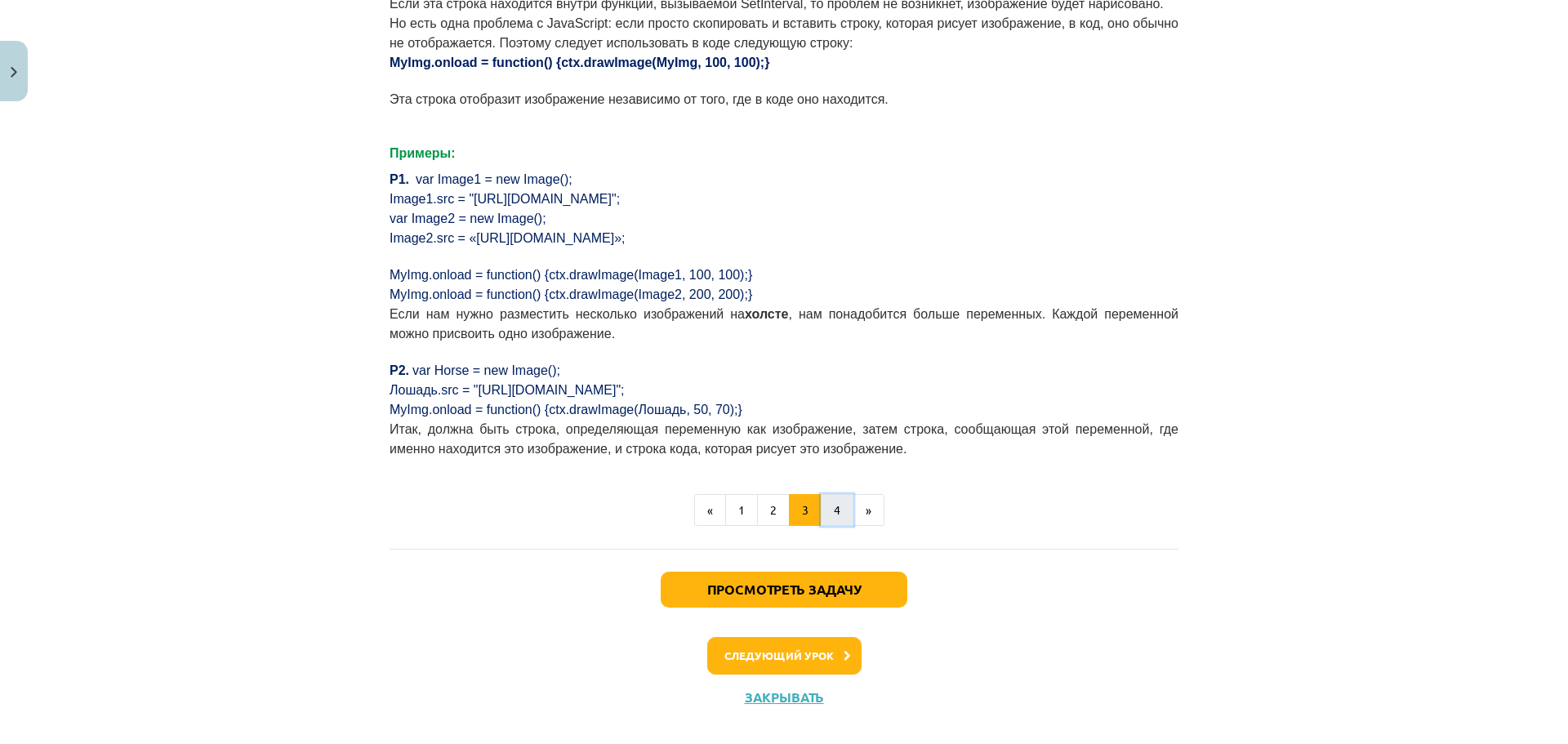
click at [833, 503] on font "4" at bounding box center [836, 510] width 7 height 15
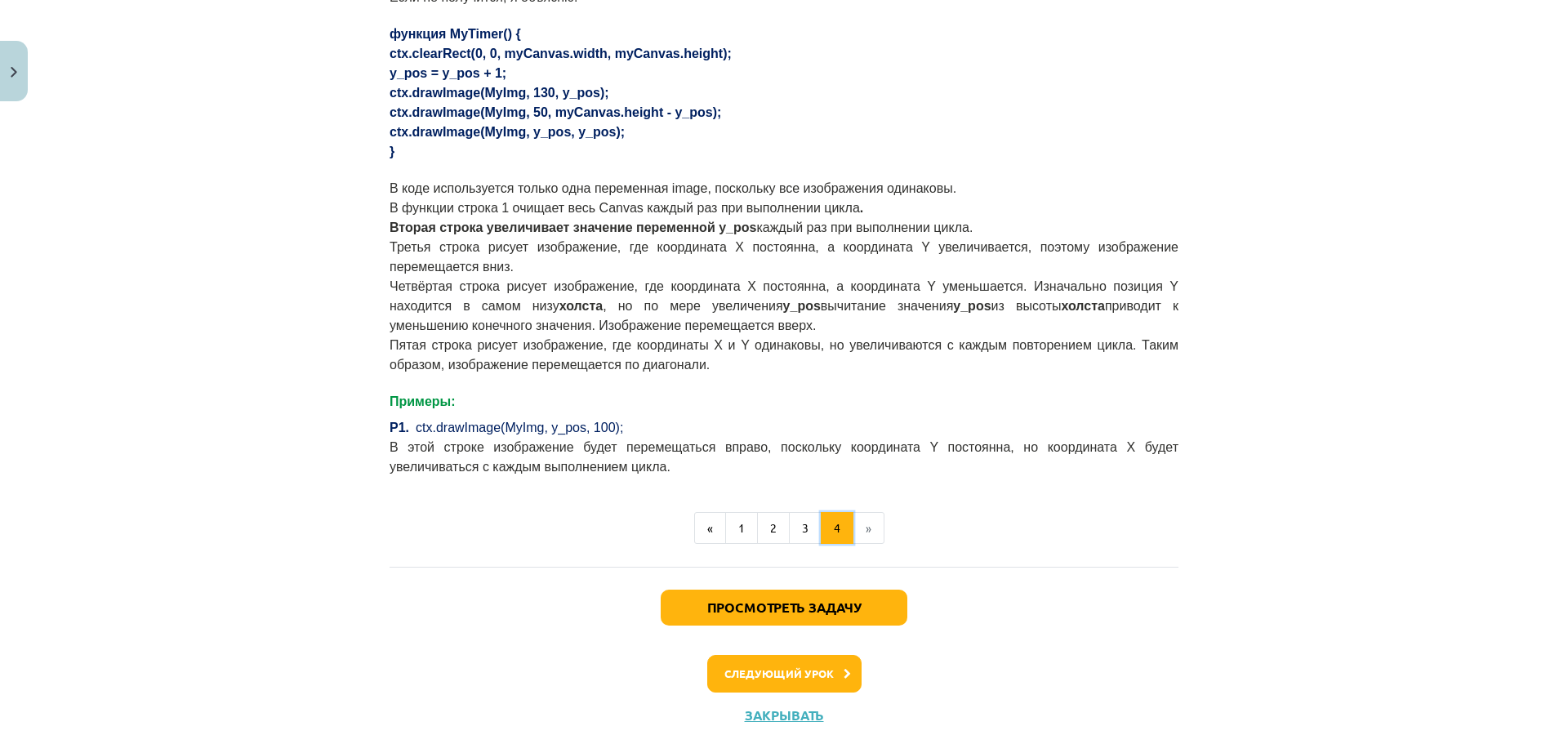
scroll to position [1086, 0]
